Goal: Transaction & Acquisition: Purchase product/service

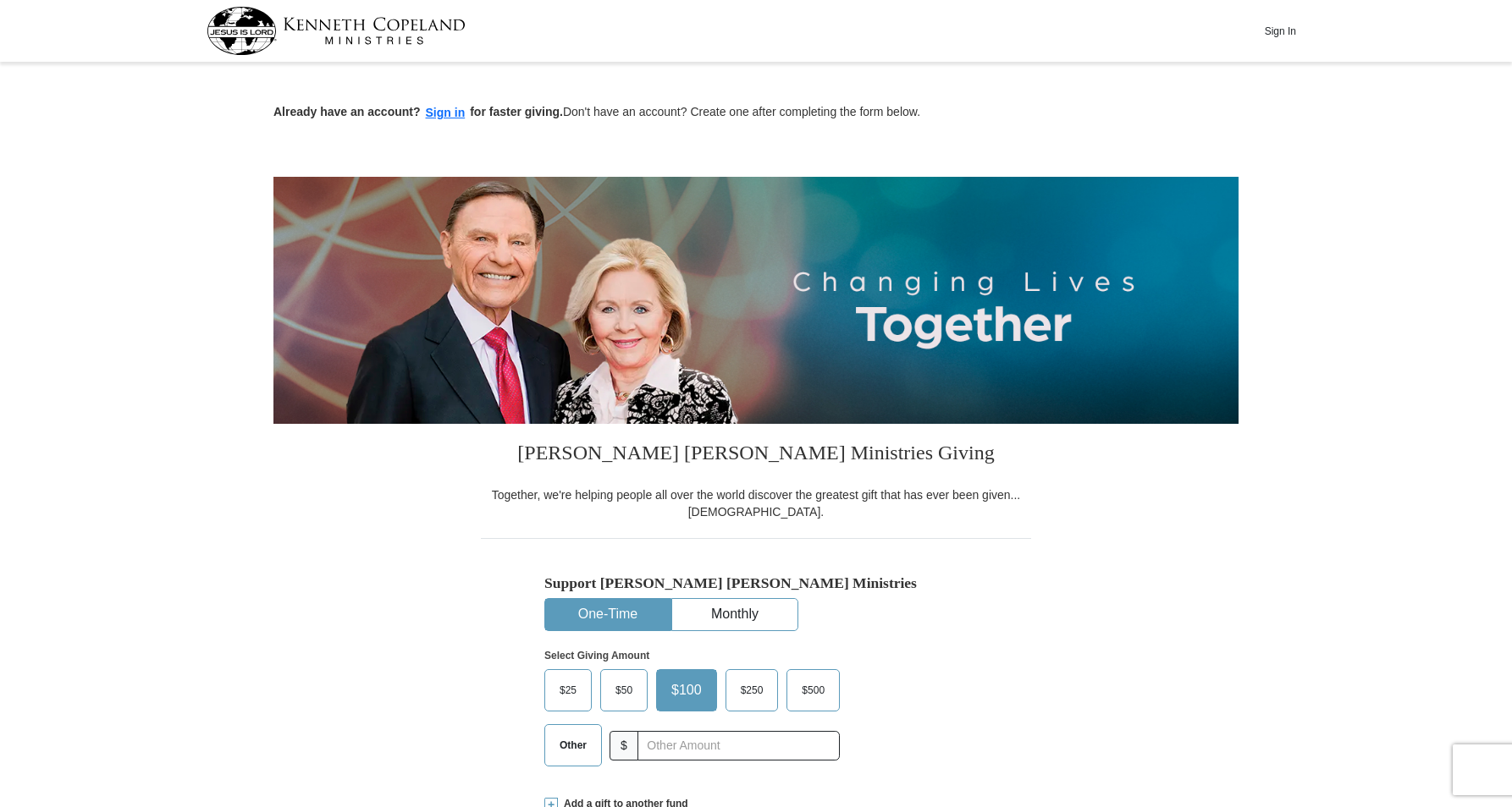
click at [578, 685] on span "$25" at bounding box center [568, 690] width 34 height 25
click at [0, 0] on input "$25" at bounding box center [0, 0] width 0 height 0
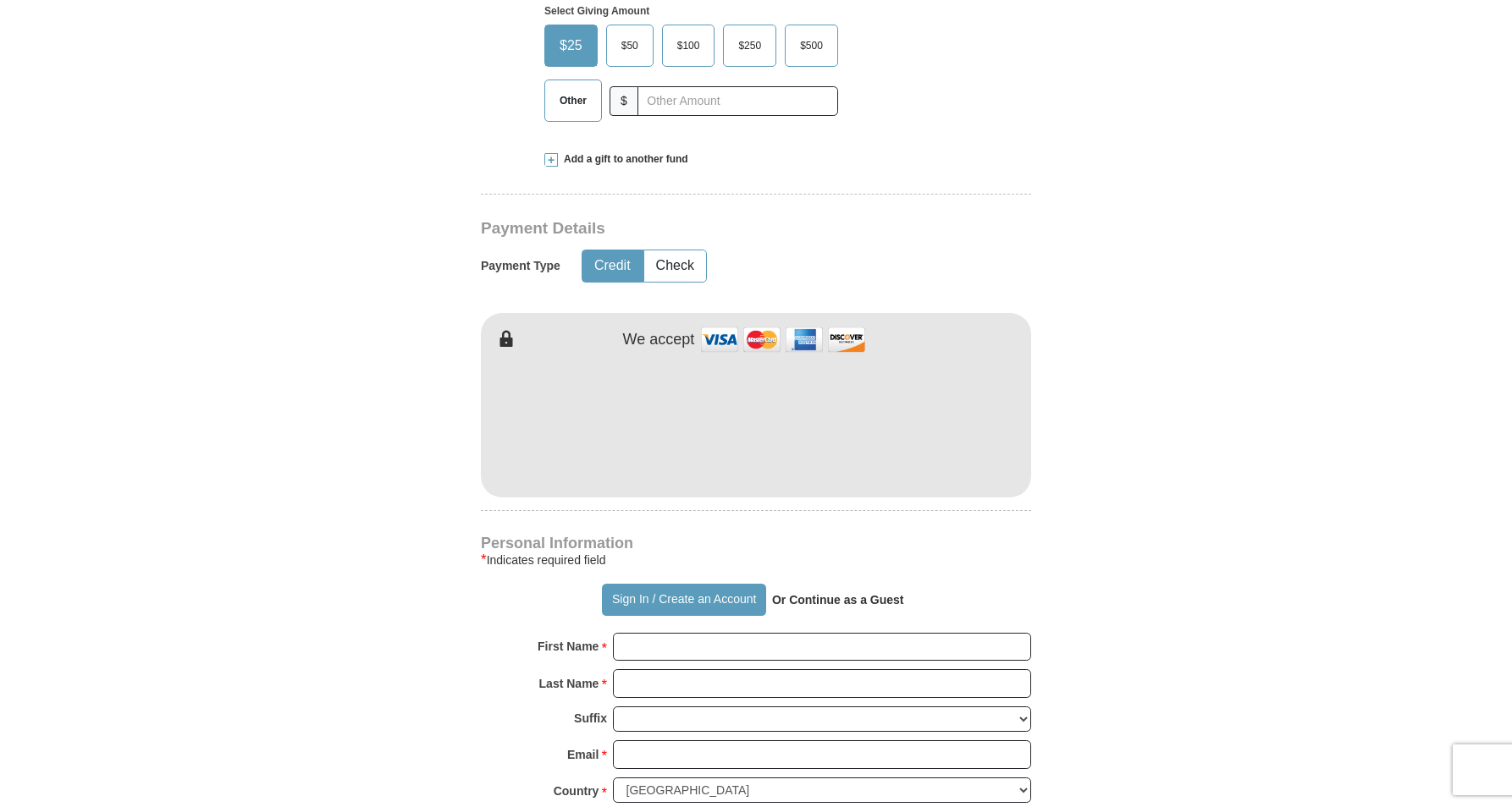
scroll to position [677, 0]
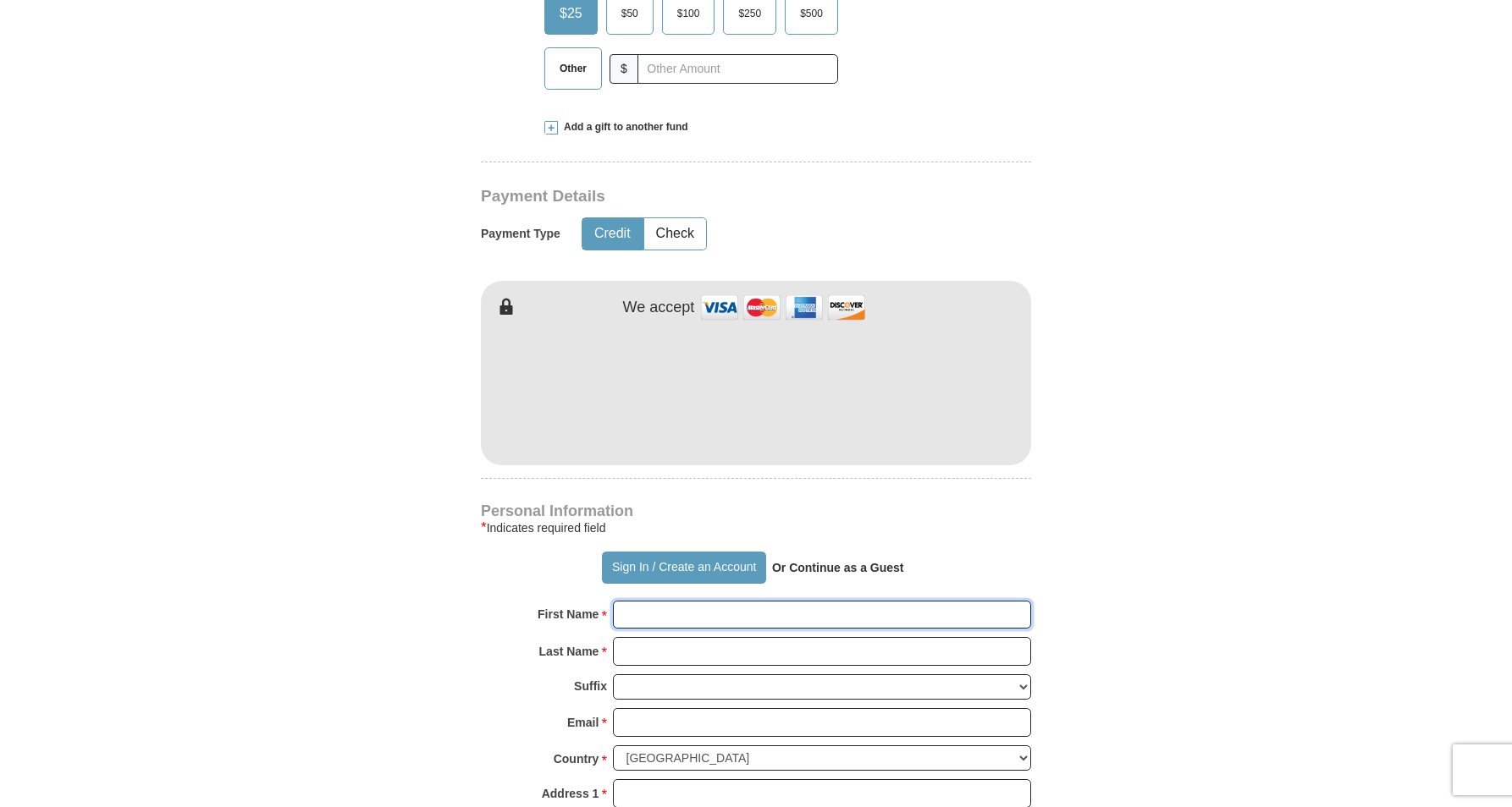
click at [744, 617] on input "First Name *" at bounding box center [822, 616] width 418 height 29
type input "[PERSON_NAME]"
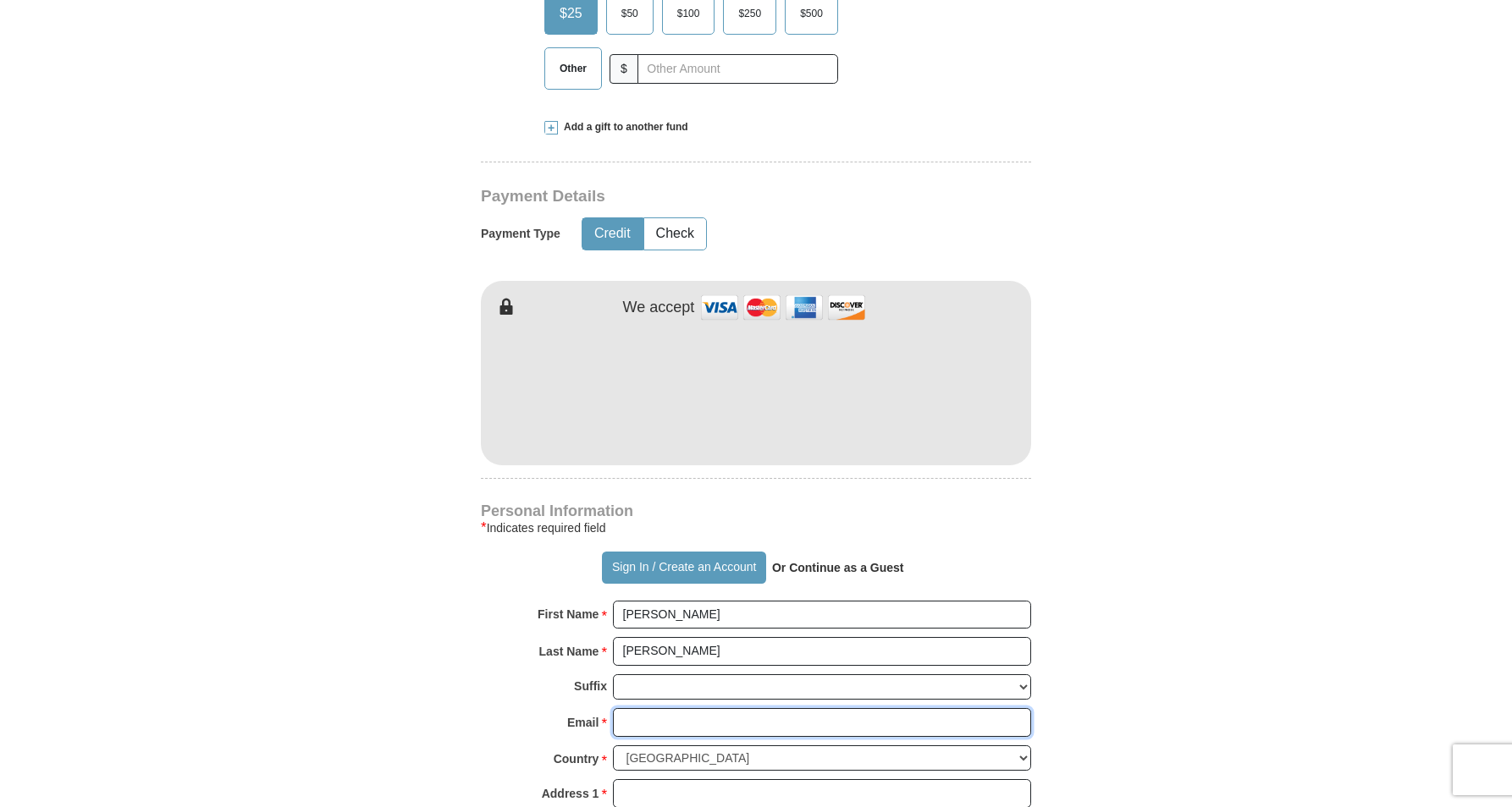
type input "[EMAIL_ADDRESS][DOMAIN_NAME]"
type input "[STREET_ADDRESS][PERSON_NAME]"
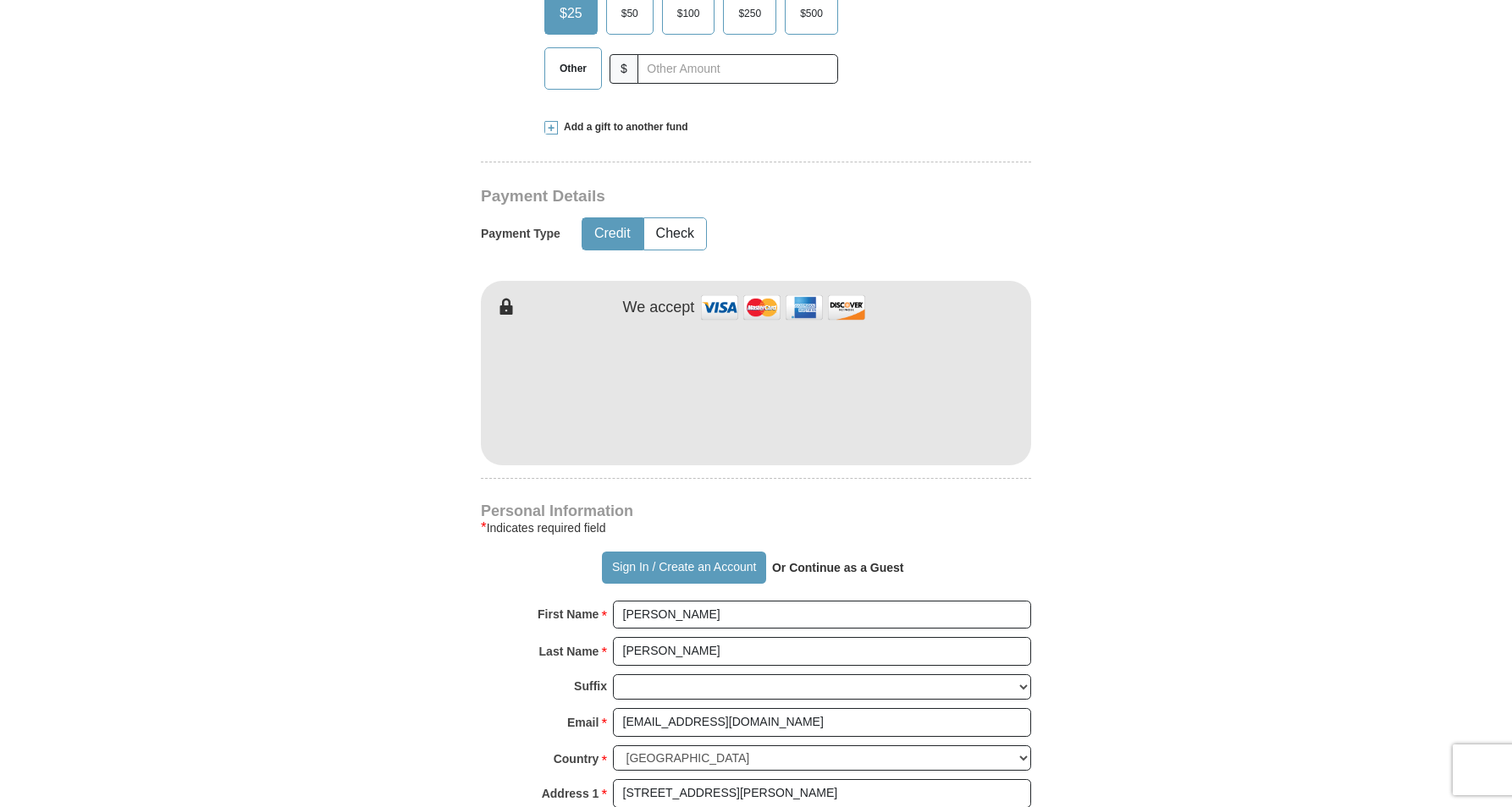
type input "Snellville"
select select "GA"
type input "30039"
type input "[PHONE_NUMBER]"
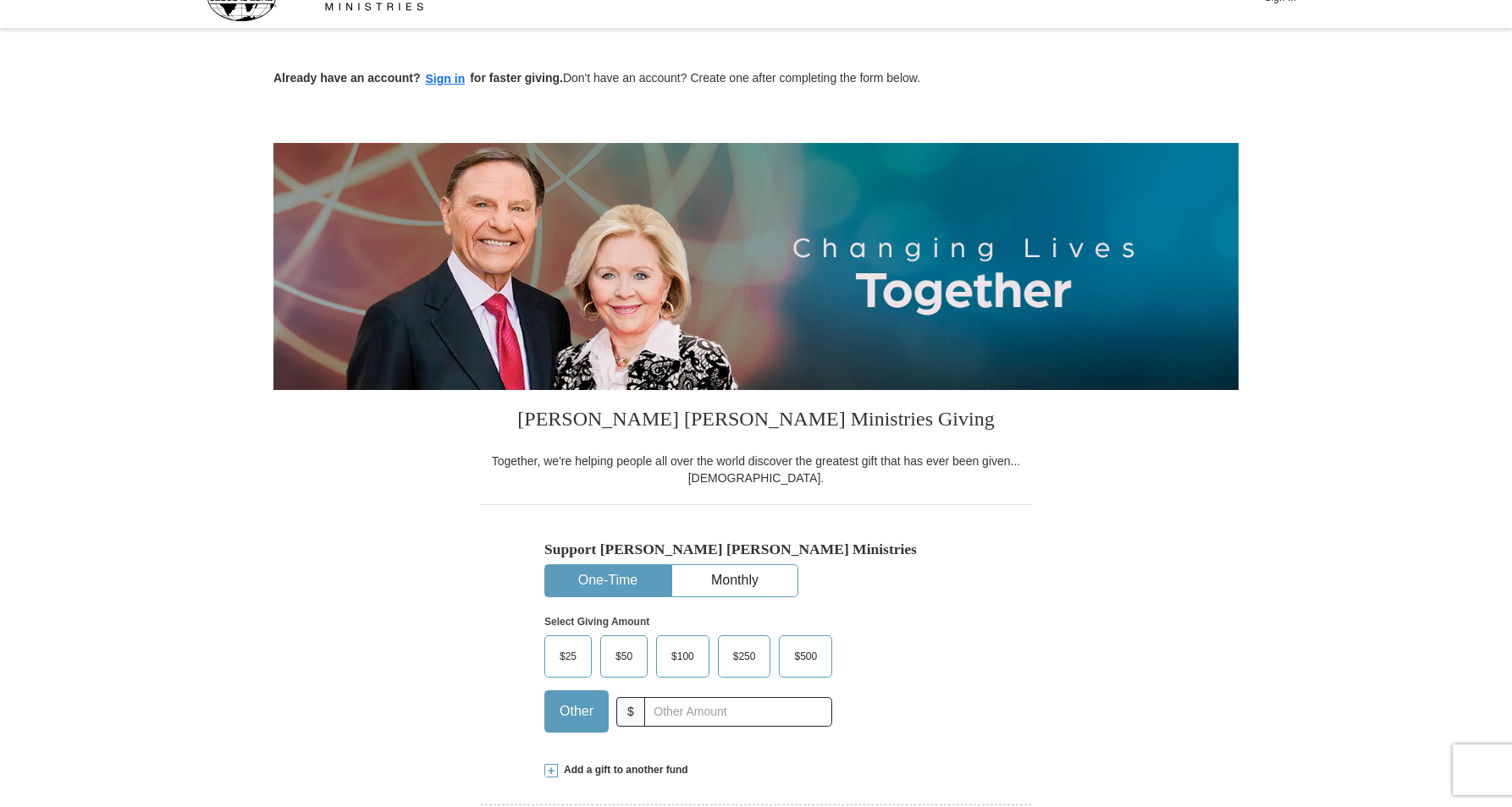
scroll to position [0, 0]
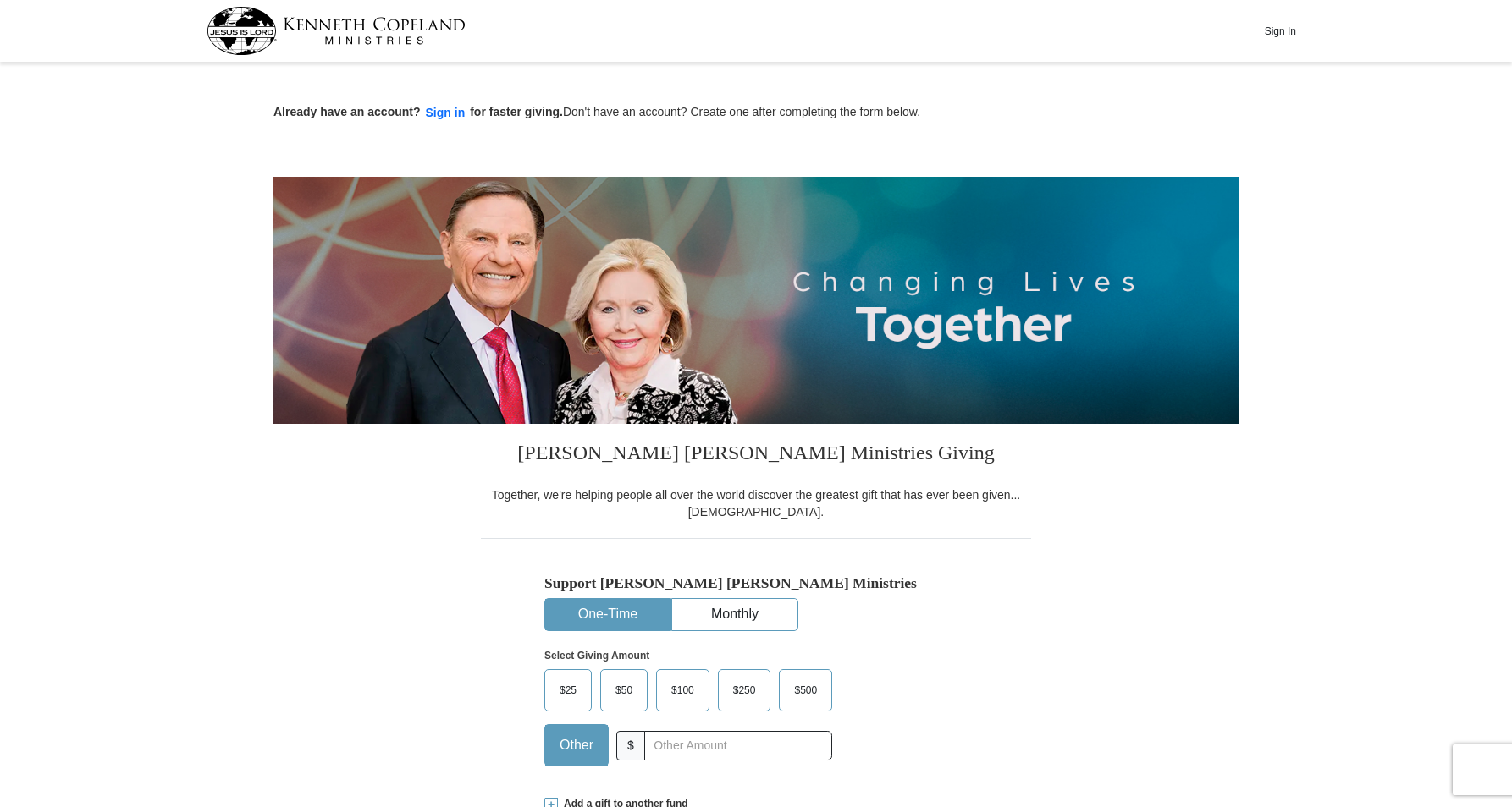
click at [569, 691] on span "$25" at bounding box center [568, 690] width 34 height 25
click at [0, 0] on input "$25" at bounding box center [0, 0] width 0 height 0
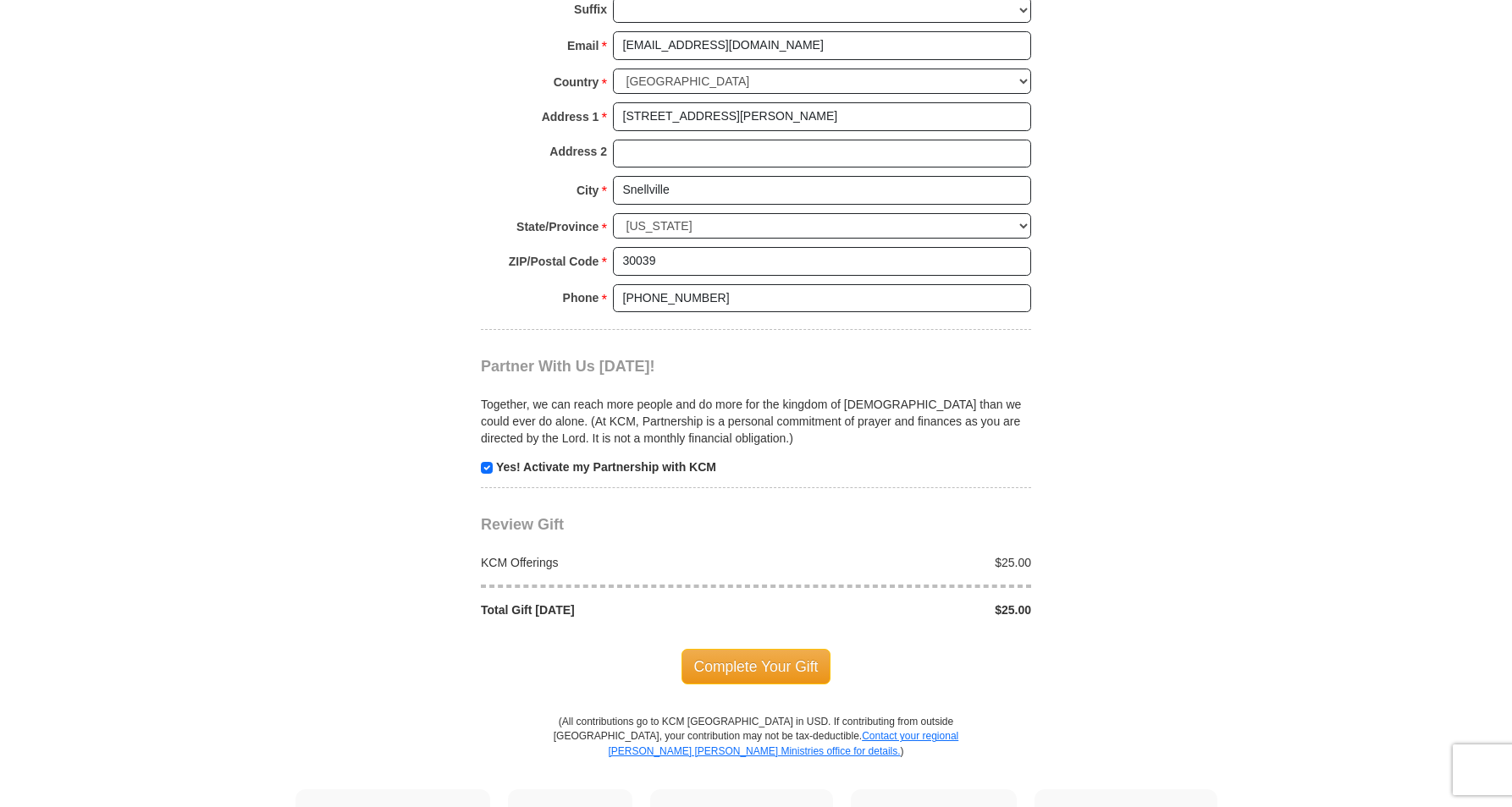
scroll to position [1439, 0]
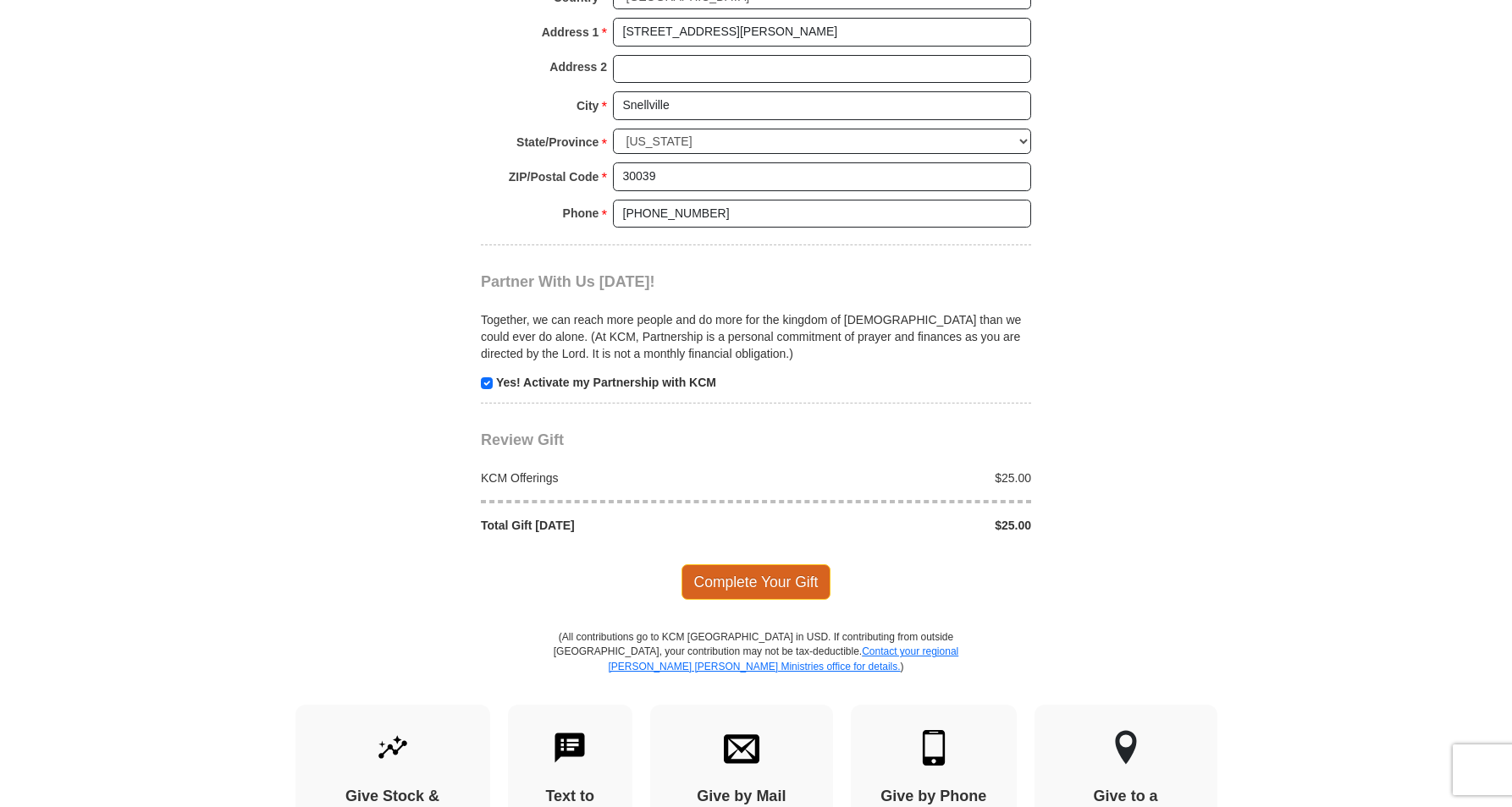
click at [767, 589] on span "Complete Your Gift" at bounding box center [756, 582] width 150 height 36
